Goal: Task Accomplishment & Management: Use online tool/utility

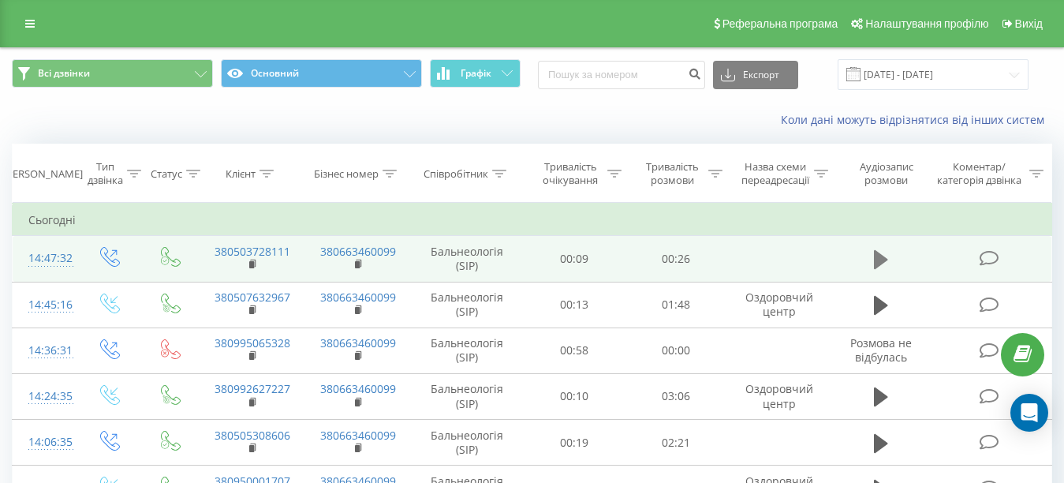
click at [879, 263] on icon at bounding box center [881, 259] width 14 height 19
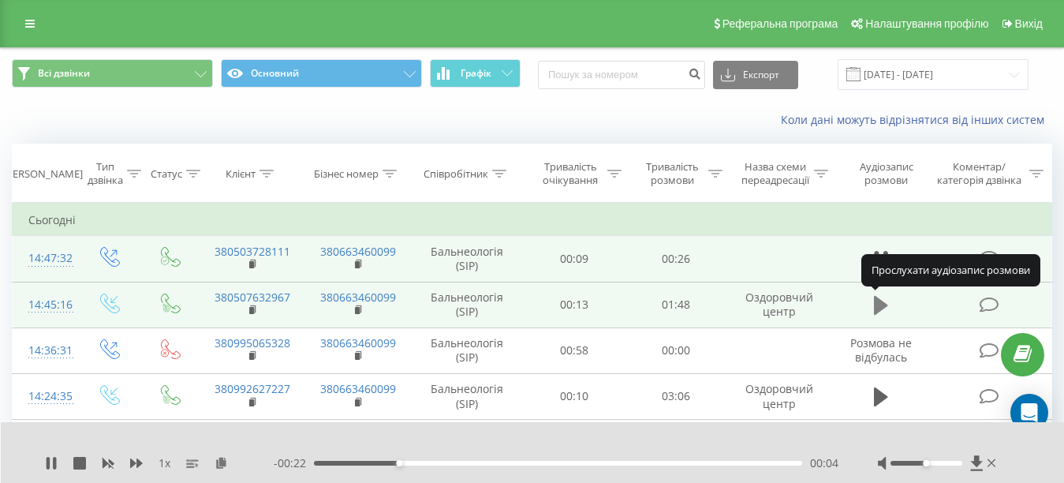
click at [877, 308] on icon at bounding box center [881, 305] width 14 height 19
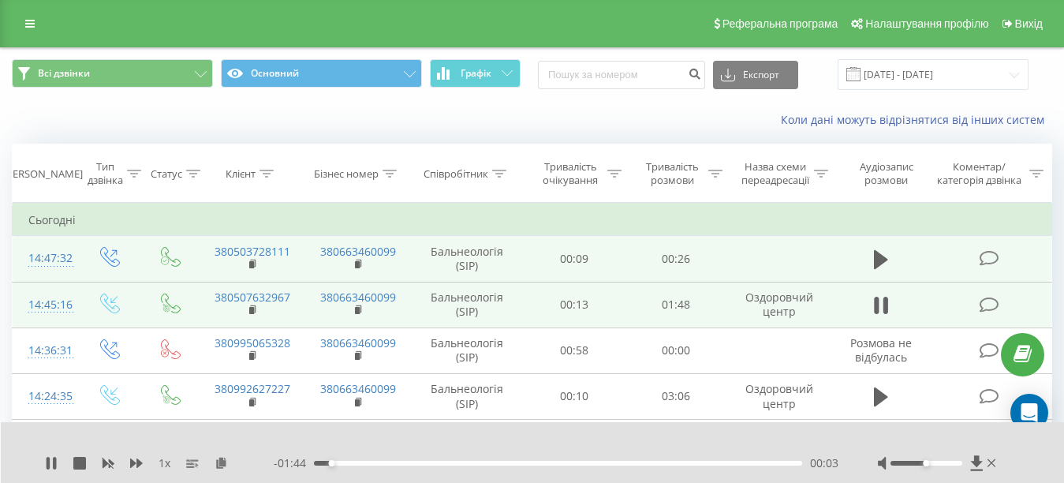
click at [58, 457] on div "1 x" at bounding box center [159, 463] width 229 height 16
click at [54, 462] on icon at bounding box center [54, 463] width 3 height 13
click at [581, 462] on div "00:05" at bounding box center [558, 463] width 488 height 5
click at [47, 464] on icon at bounding box center [51, 463] width 9 height 13
drag, startPoint x: 921, startPoint y: 463, endPoint x: 976, endPoint y: 474, distance: 56.3
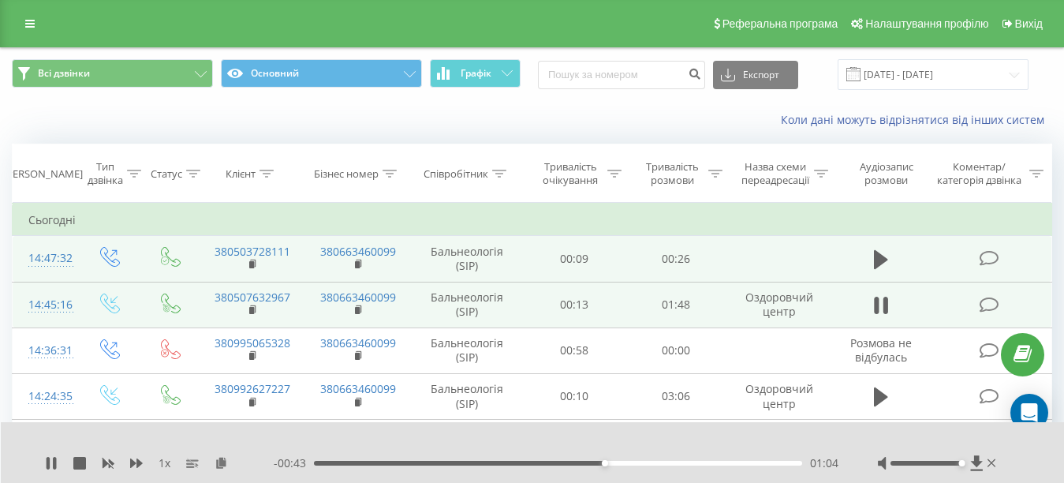
click at [976, 474] on div "1 x - 00:43 01:04 01:04" at bounding box center [533, 452] width 1064 height 61
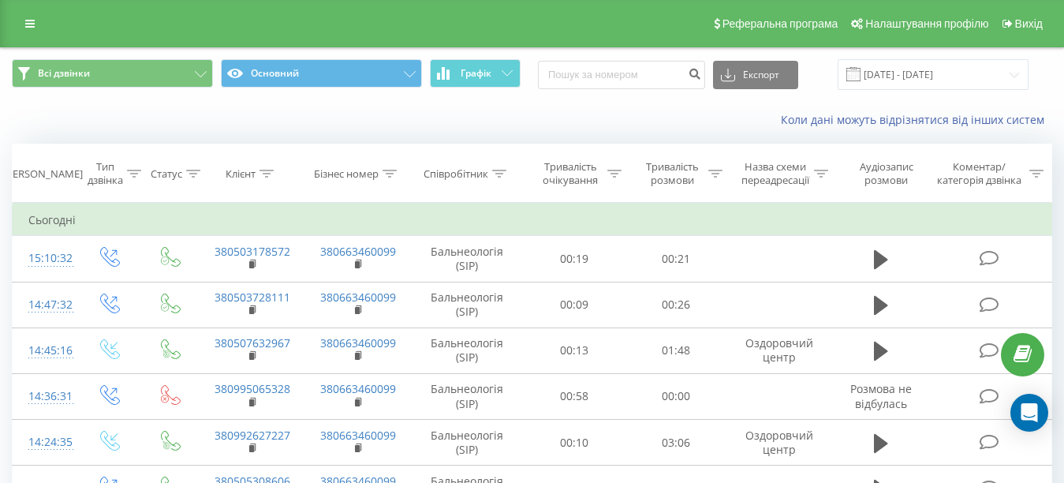
click at [875, 263] on icon at bounding box center [881, 259] width 14 height 19
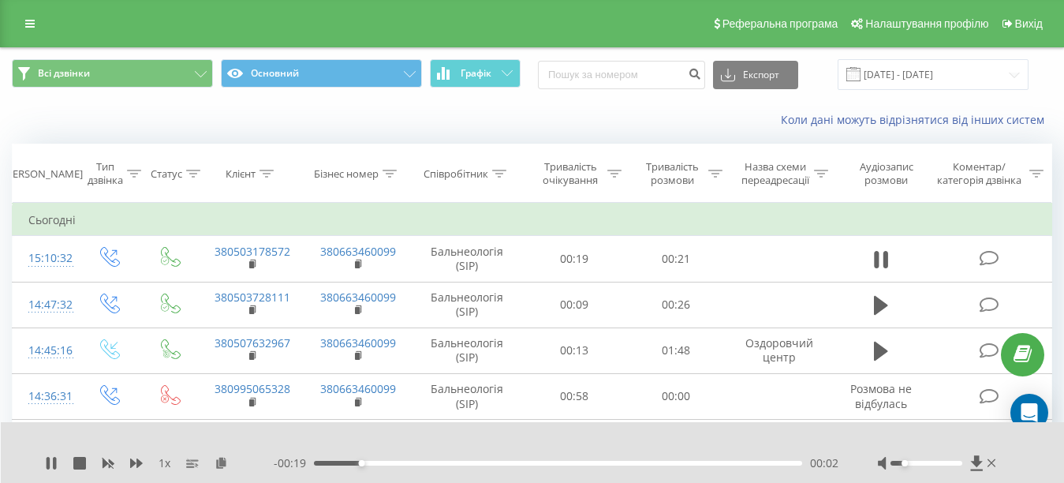
click at [906, 464] on div at bounding box center [926, 463] width 72 height 5
